Goal: Book appointment/travel/reservation

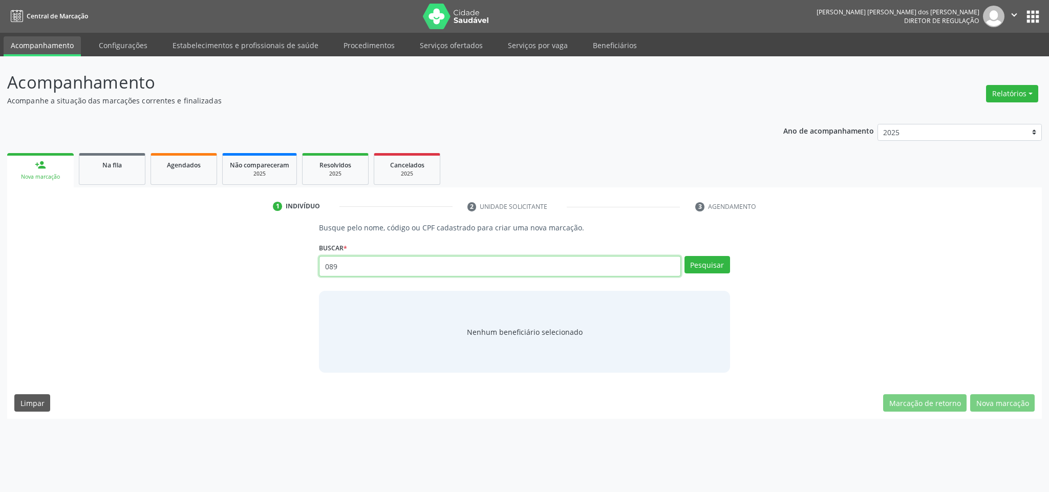
type input "089"
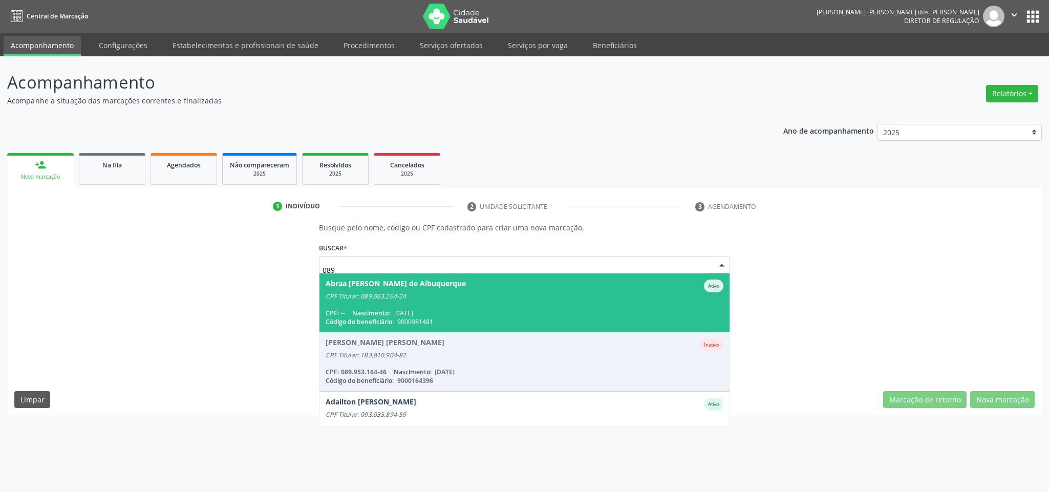
click at [447, 284] on div "Abraa [PERSON_NAME] de Albuquerque Ativo" at bounding box center [524, 286] width 397 height 13
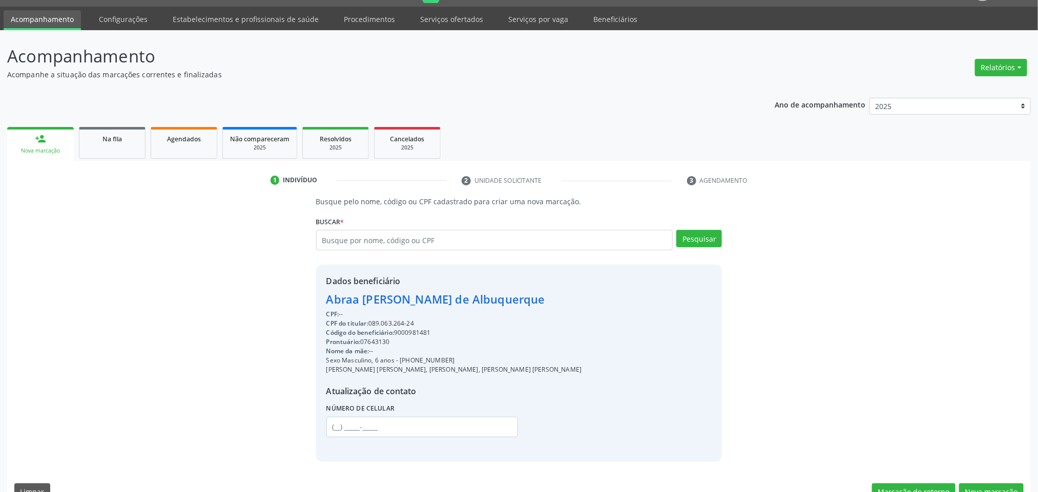
scroll to position [48, 0]
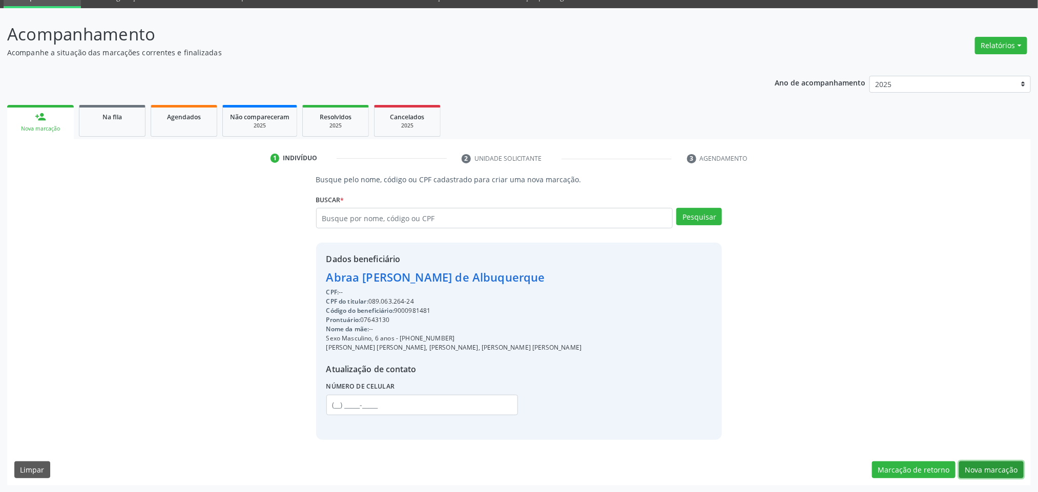
click at [1011, 463] on button "Nova marcação" at bounding box center [991, 469] width 65 height 17
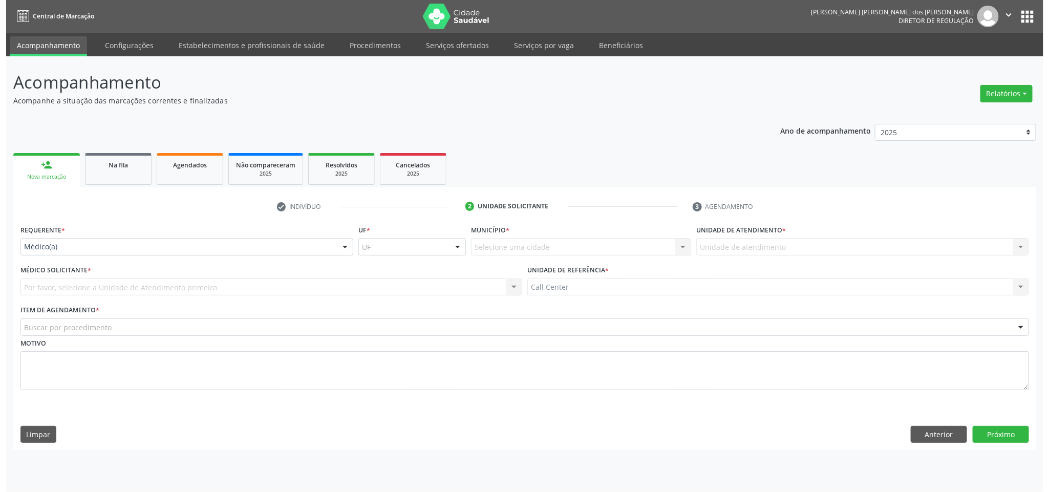
scroll to position [0, 0]
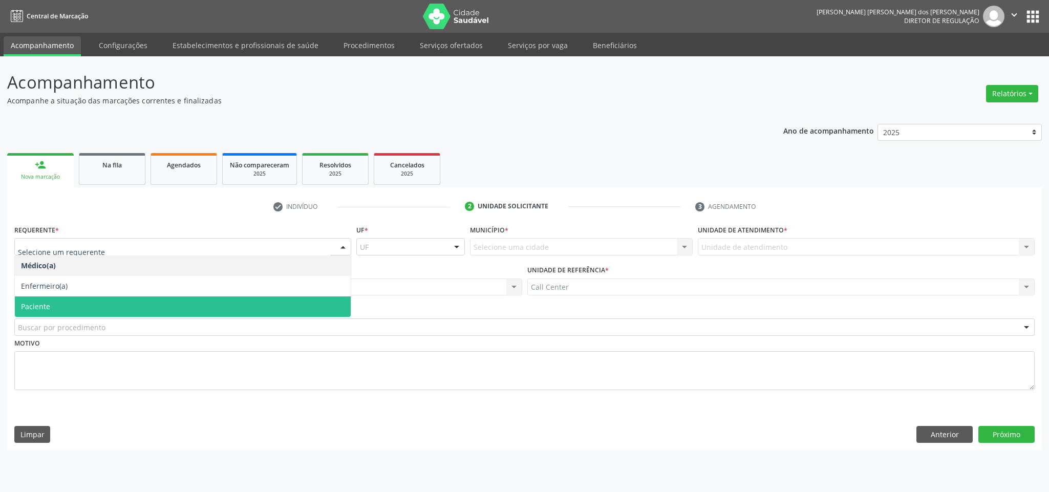
click at [40, 302] on span "Paciente" at bounding box center [35, 307] width 29 height 10
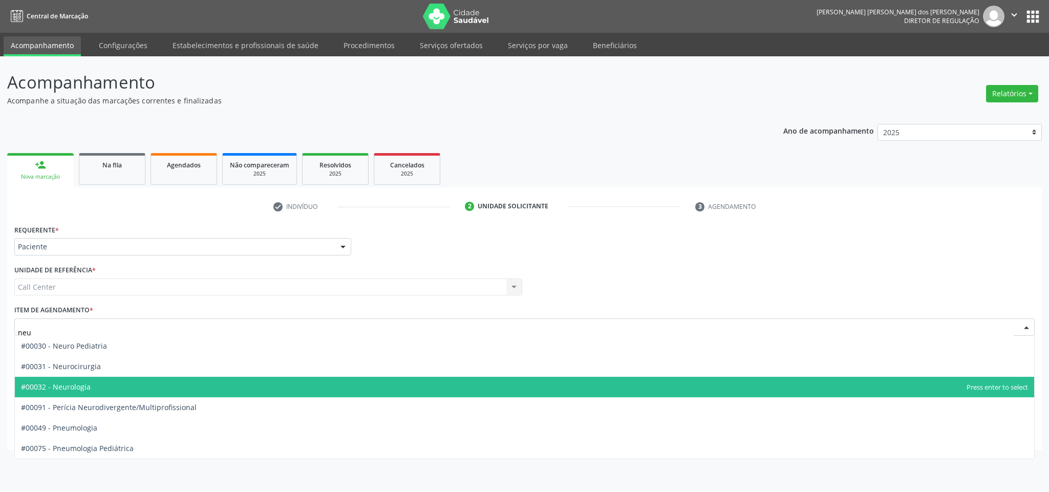
click at [69, 377] on span "#00032 - Neurologia" at bounding box center [525, 387] width 1020 height 20
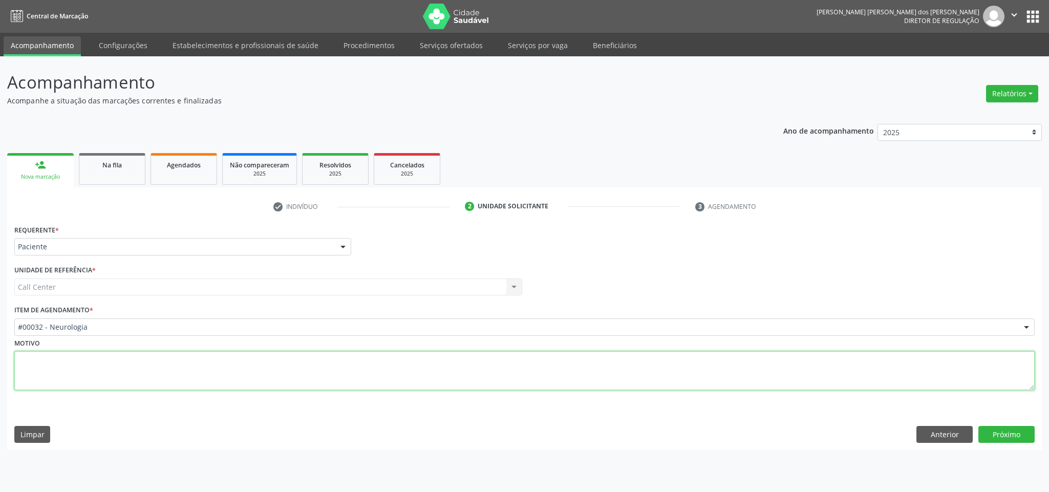
click at [69, 377] on textarea at bounding box center [524, 370] width 1021 height 39
click at [1015, 430] on button "Próximo" at bounding box center [1007, 434] width 56 height 17
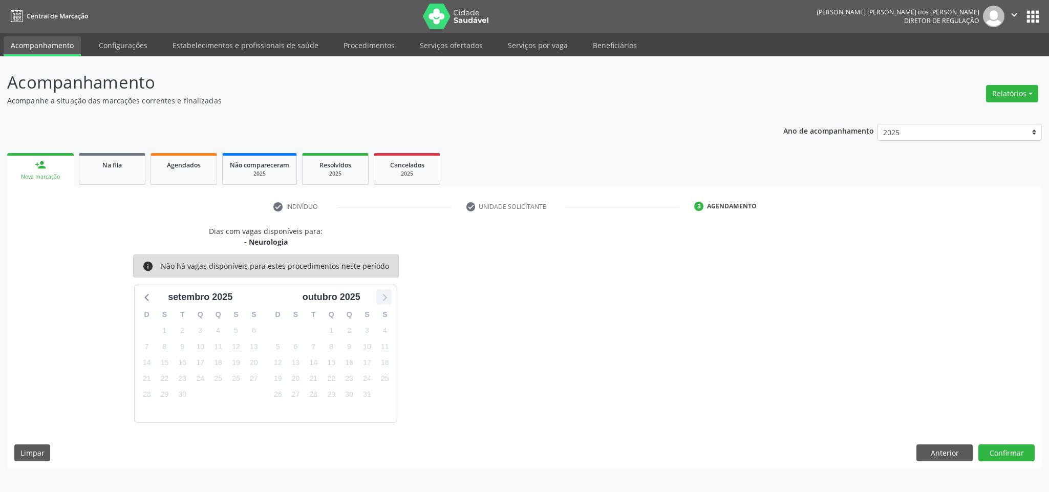
click at [379, 295] on icon at bounding box center [383, 296] width 13 height 13
click at [147, 292] on icon at bounding box center [147, 296] width 13 height 13
click at [937, 443] on div "[PERSON_NAME] com vagas disponíveis para: - [GEOGRAPHIC_DATA] info Não há vagas…" at bounding box center [524, 347] width 1035 height 243
click at [938, 451] on button "Anterior" at bounding box center [945, 453] width 56 height 17
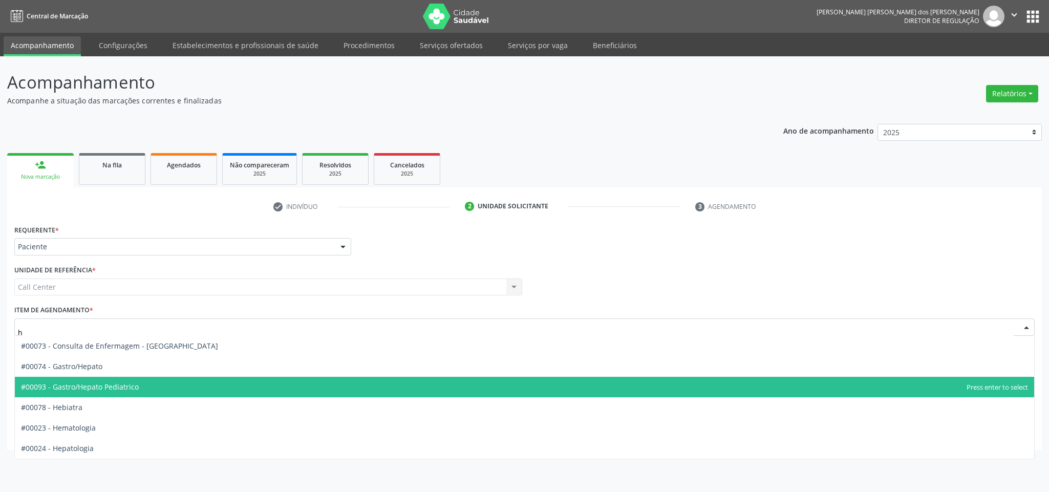
type input "he"
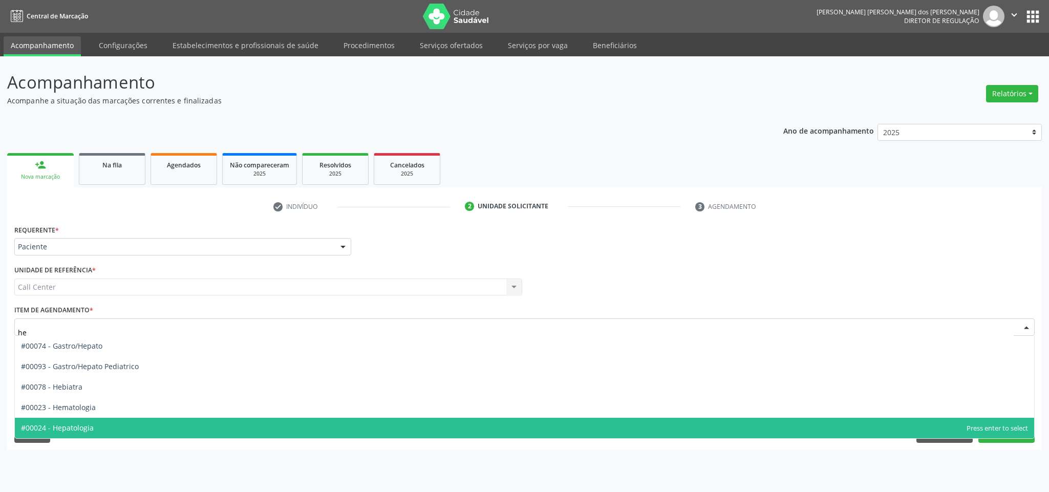
click at [260, 435] on span "#00024 - Hepatologia" at bounding box center [525, 428] width 1020 height 20
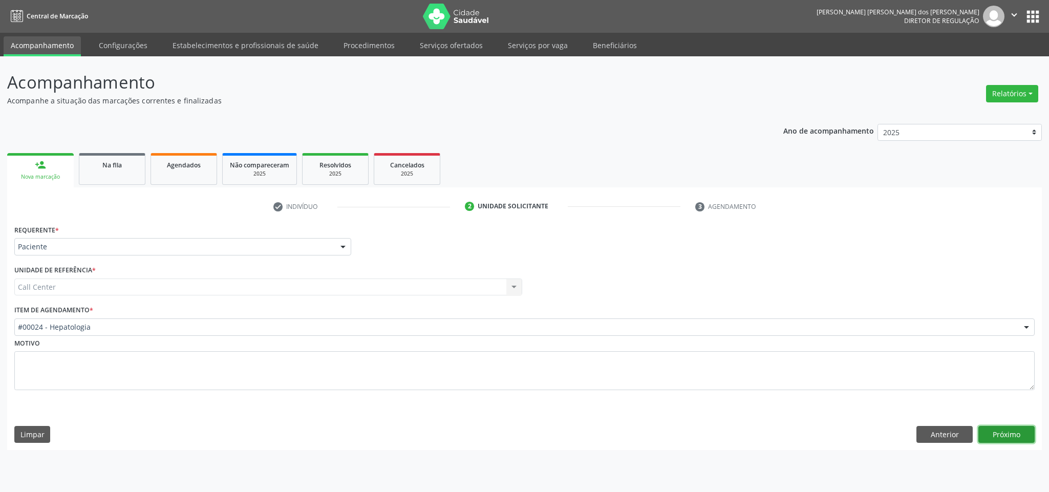
click at [1016, 435] on button "Próximo" at bounding box center [1007, 434] width 56 height 17
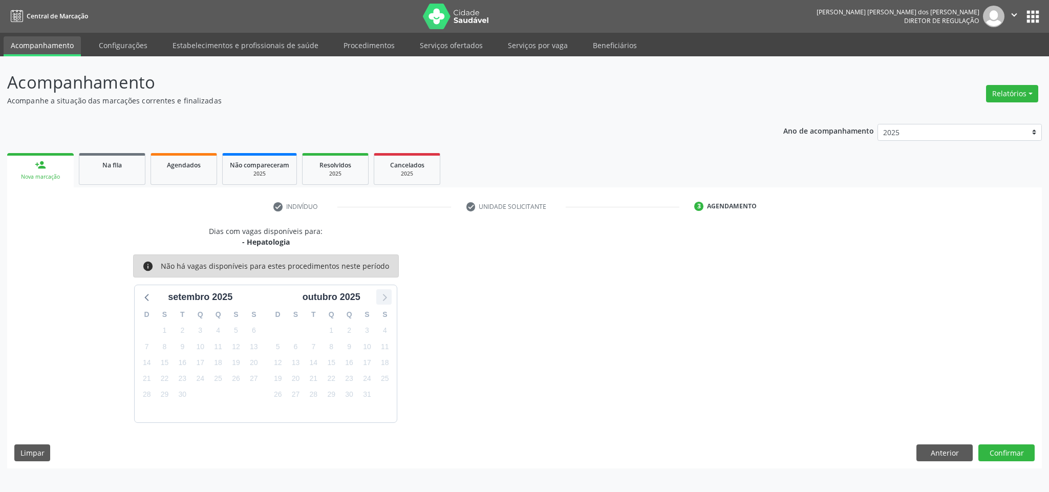
click at [386, 294] on icon at bounding box center [383, 296] width 13 height 13
